Goal: Connect with others: Connect with others

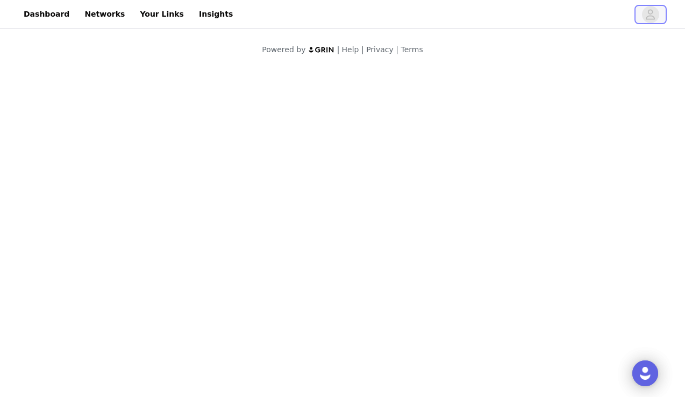
click at [649, 20] on icon "avatar" at bounding box center [650, 14] width 10 height 17
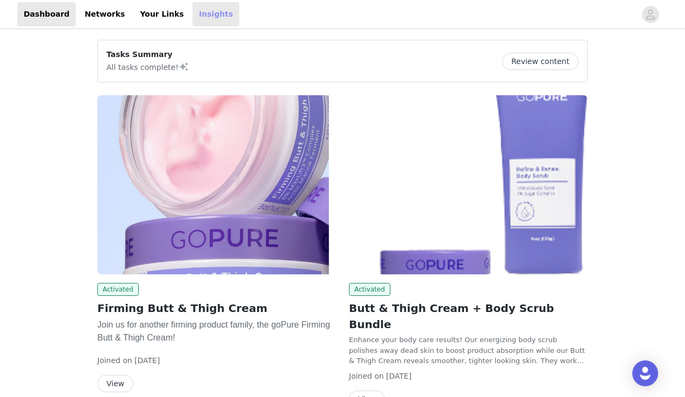
click at [199, 19] on link "Insights" at bounding box center [215, 14] width 47 height 24
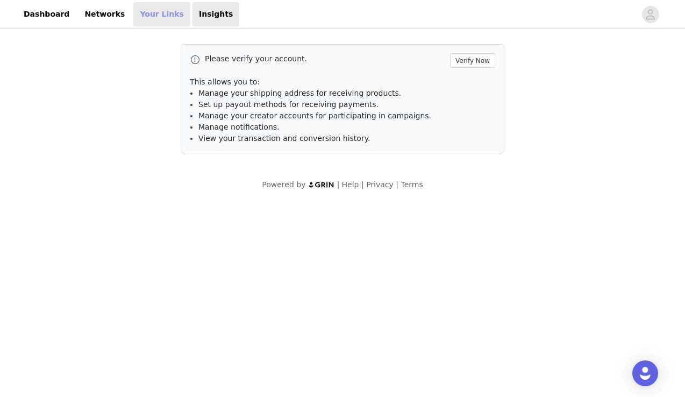
click at [142, 13] on link "Your Links" at bounding box center [161, 14] width 57 height 24
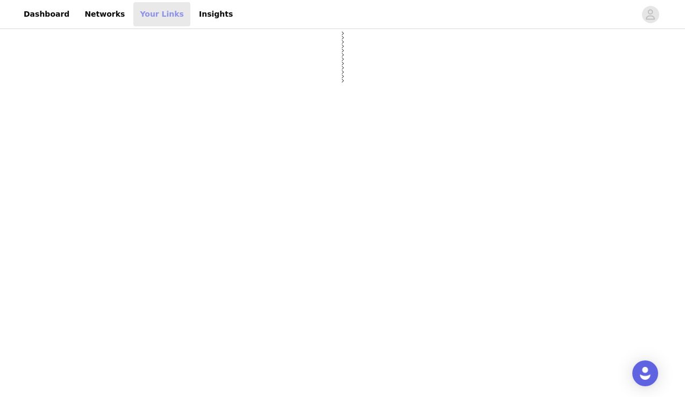
select select "12"
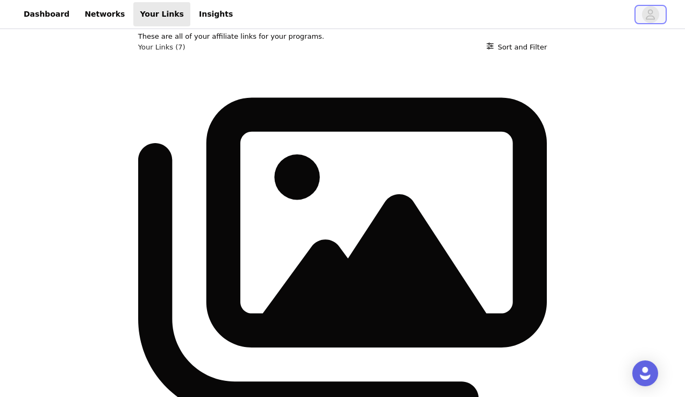
click at [652, 10] on icon "avatar" at bounding box center [650, 14] width 9 height 10
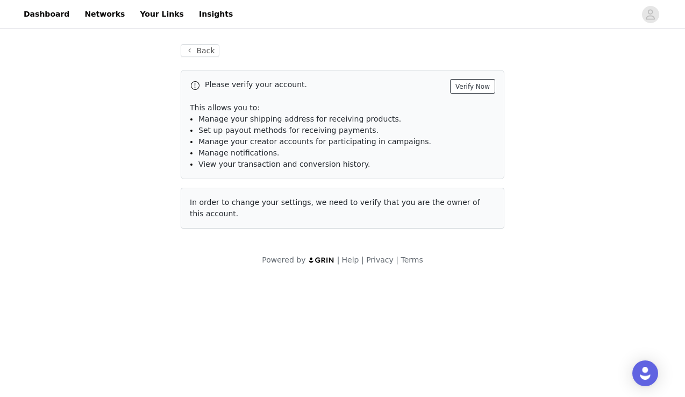
click at [478, 88] on button "Verify Now" at bounding box center [472, 86] width 45 height 15
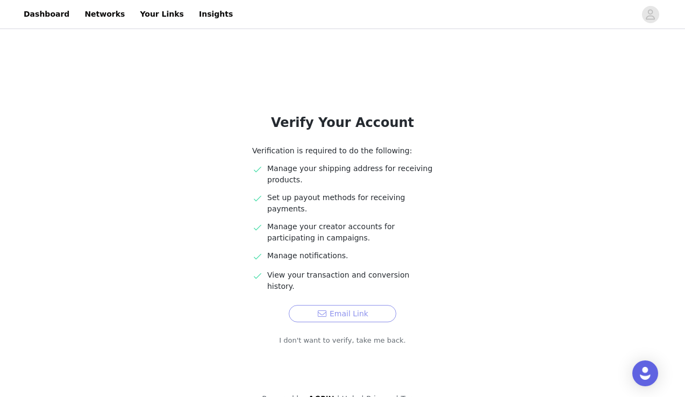
click at [338, 305] on button "Email Link" at bounding box center [343, 313] width 108 height 17
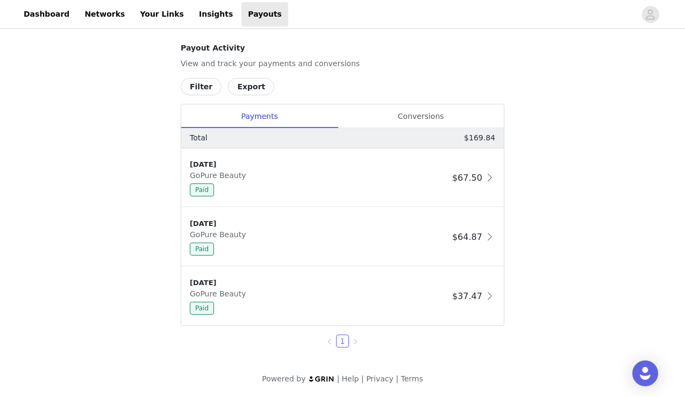
scroll to position [499, 0]
click at [421, 117] on div "Conversions" at bounding box center [421, 116] width 166 height 24
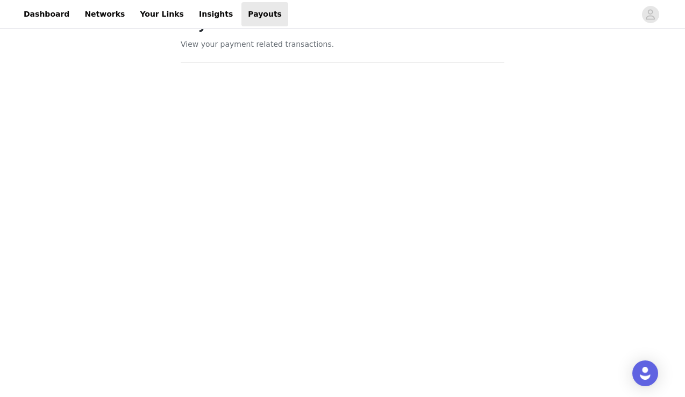
scroll to position [30, 0]
click at [123, 110] on div "Payouts View your payment related transactions. Payout Activity View and track …" at bounding box center [342, 392] width 685 height 783
click at [195, 19] on link "Insights" at bounding box center [215, 14] width 47 height 24
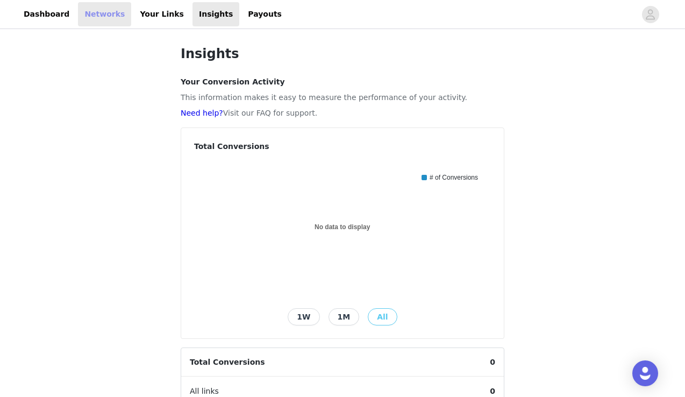
click at [99, 15] on link "Networks" at bounding box center [104, 14] width 53 height 24
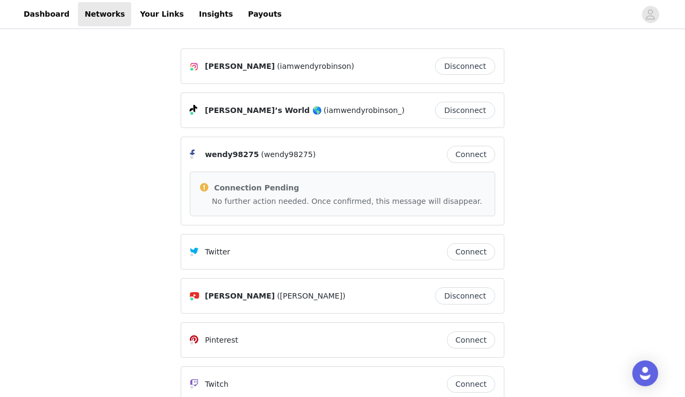
click at [235, 190] on span "Connection Pending" at bounding box center [256, 187] width 85 height 9
click at [224, 155] on span "wendy98275" at bounding box center [232, 154] width 54 height 11
click at [190, 151] on icon at bounding box center [192, 153] width 5 height 9
click at [232, 190] on span "Connection Pending" at bounding box center [256, 187] width 85 height 9
click at [463, 155] on button "Connect" at bounding box center [471, 154] width 48 height 17
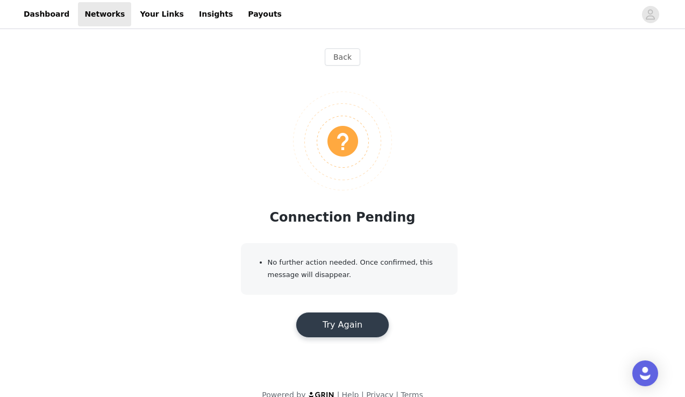
scroll to position [16, 0]
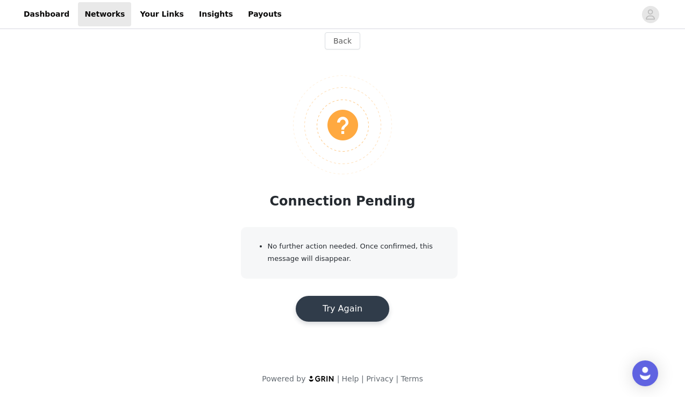
click at [348, 314] on button "Try Again" at bounding box center [343, 309] width 94 height 26
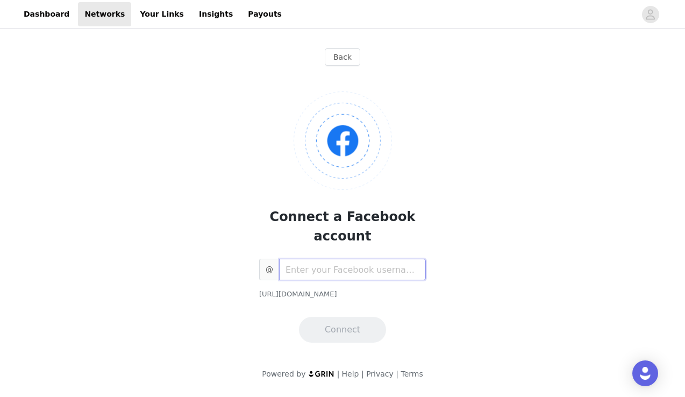
click at [319, 259] on input "text" at bounding box center [352, 270] width 147 height 22
type input "i"
type input "w"
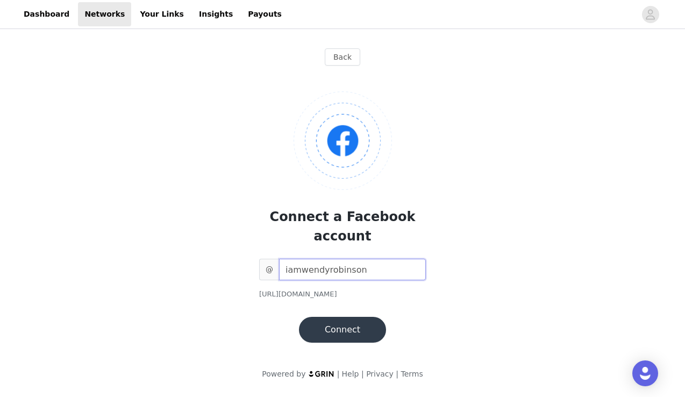
type input "iamwendyrobinson"
click at [334, 317] on button "Connect" at bounding box center [342, 330] width 87 height 26
